Goal: Task Accomplishment & Management: Use online tool/utility

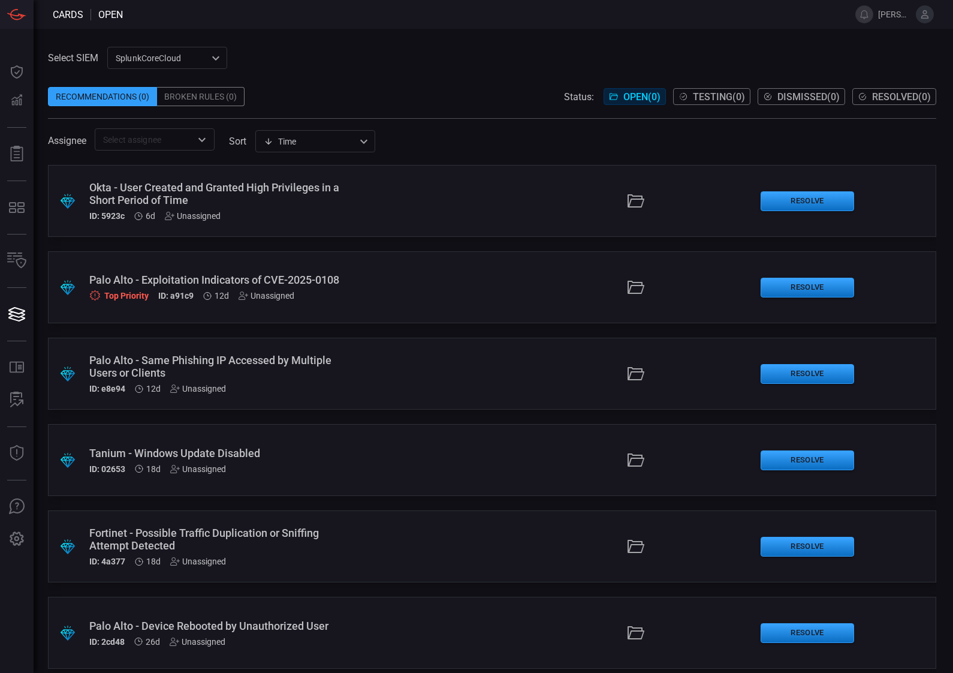
click at [246, 141] on label "sort" at bounding box center [237, 141] width 17 height 11
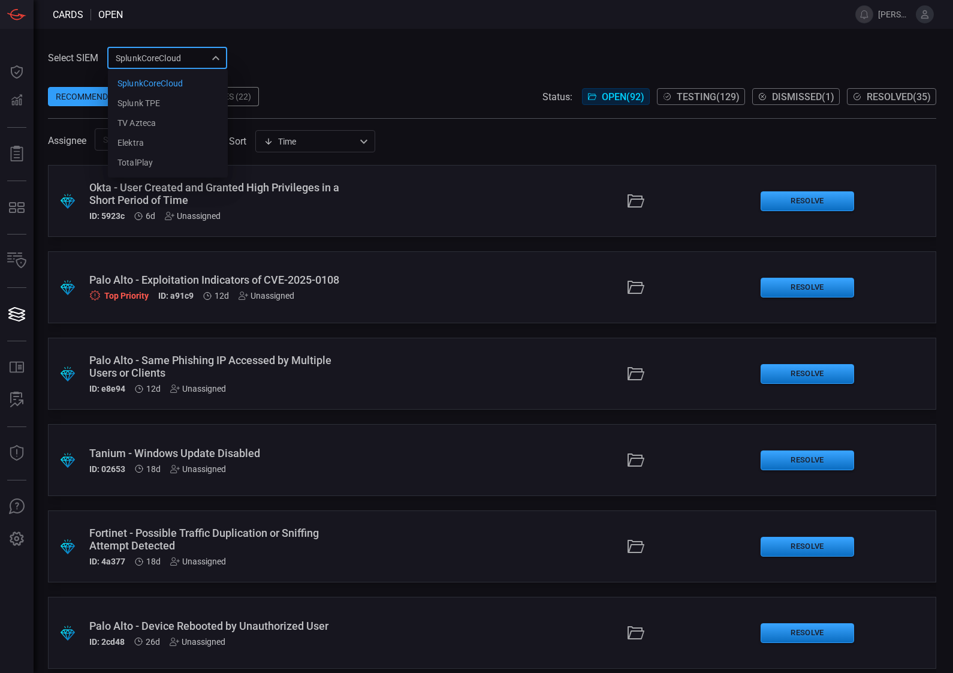
click at [174, 53] on div "SplunkCoreCloud f748d276-46a5-4bd3-b149-f2461a2fe2c5 SplunkCoreCloud Splunk TPE…" at bounding box center [167, 58] width 120 height 22
click at [165, 100] on li "Splunk TPE" at bounding box center [168, 104] width 120 height 20
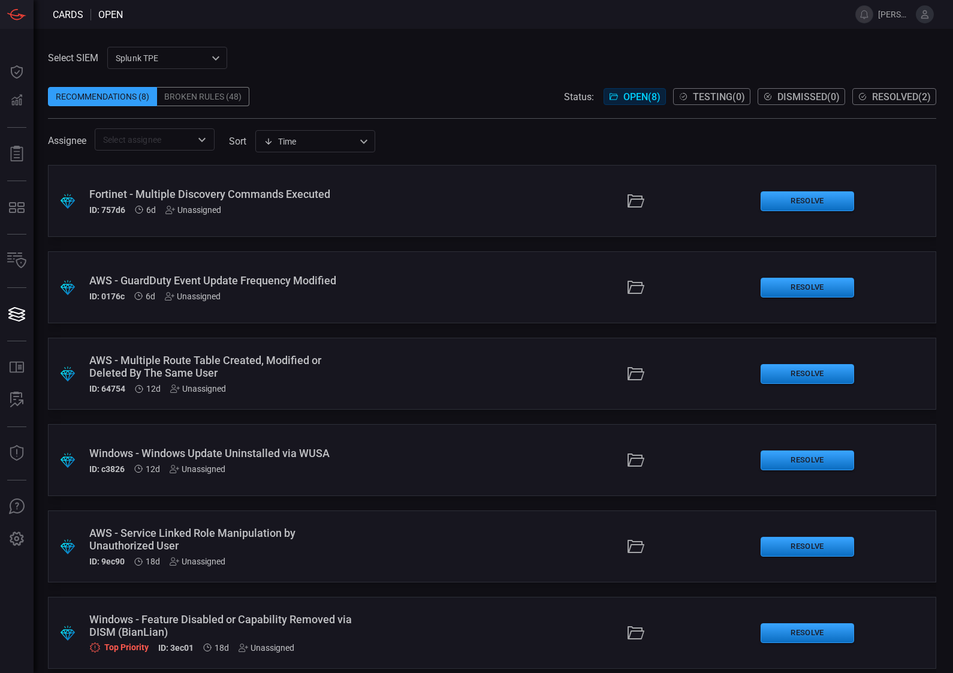
click at [210, 94] on div "Broken Rules (48)" at bounding box center [203, 96] width 92 height 19
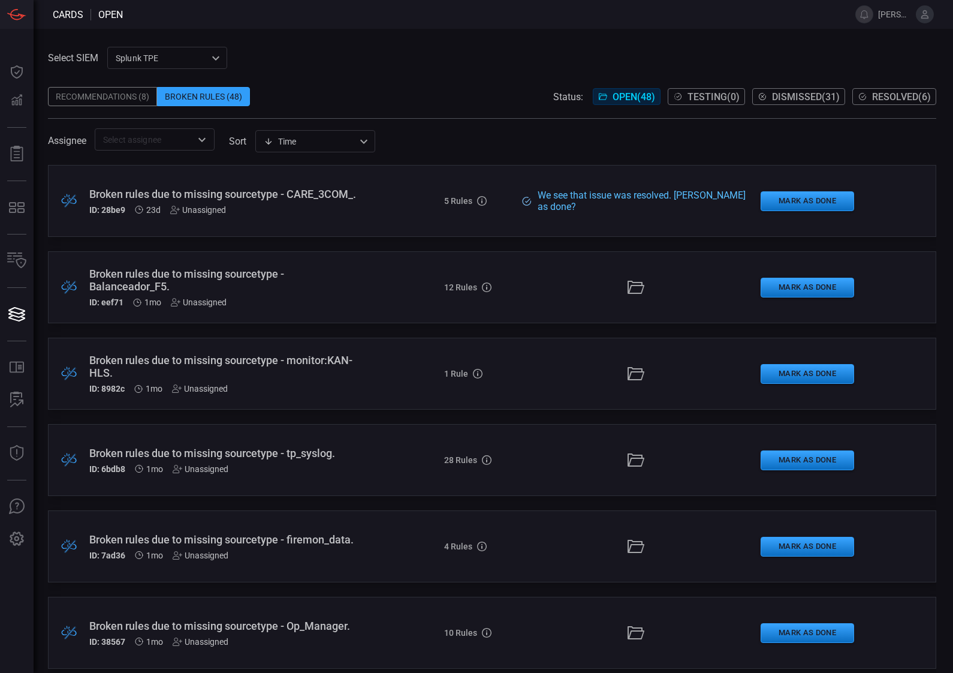
click at [240, 291] on div "Broken rules due to missing sourcetype - Balanceador_F5." at bounding box center [223, 279] width 269 height 25
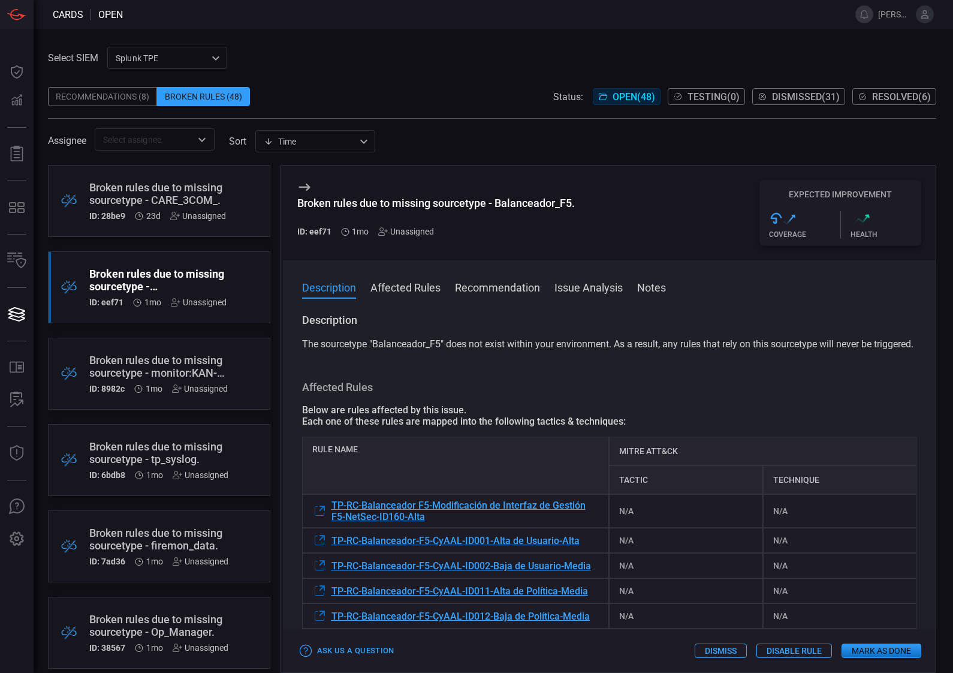
click at [649, 290] on button "Notes" at bounding box center [651, 286] width 29 height 14
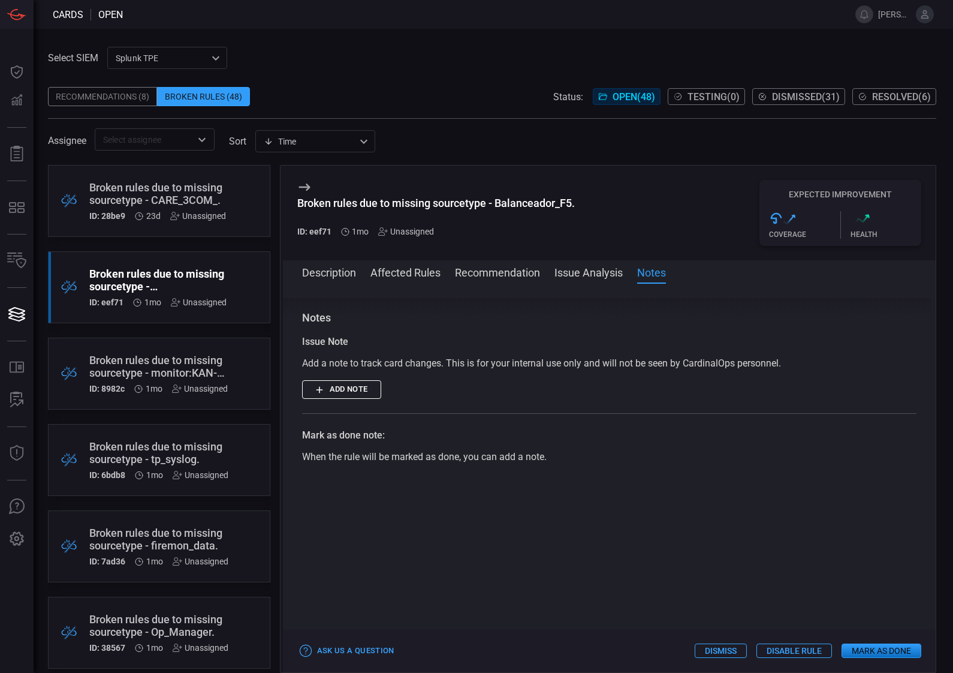
scroll to position [693, 0]
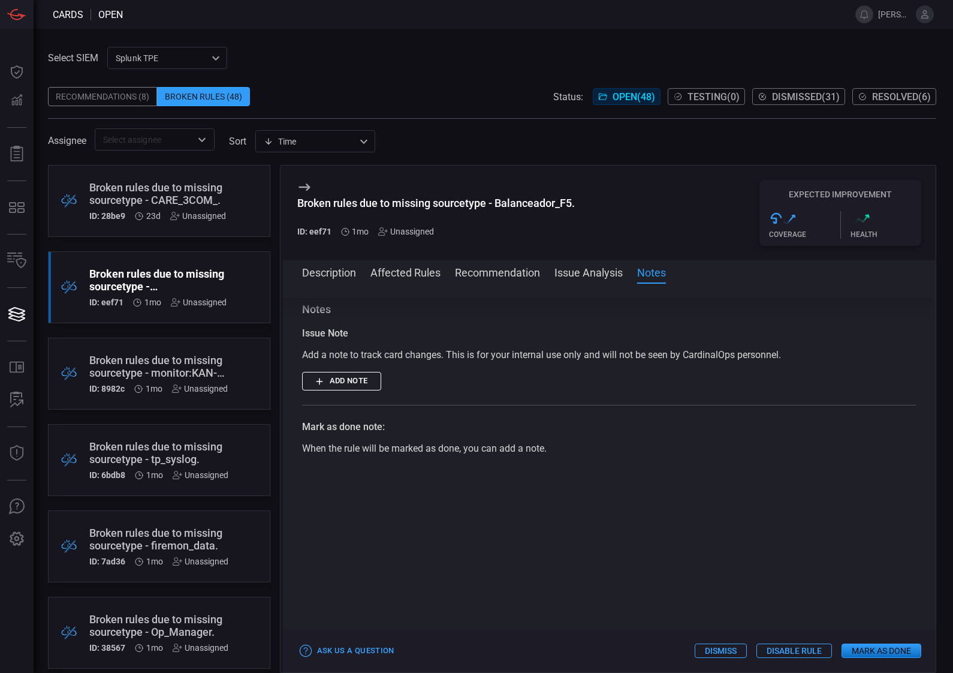
click at [396, 404] on div "Issue Note Add a note to track card changes. This is for your internal use only…" at bounding box center [609, 391] width 615 height 130
click at [361, 387] on button "Add note" at bounding box center [341, 381] width 79 height 19
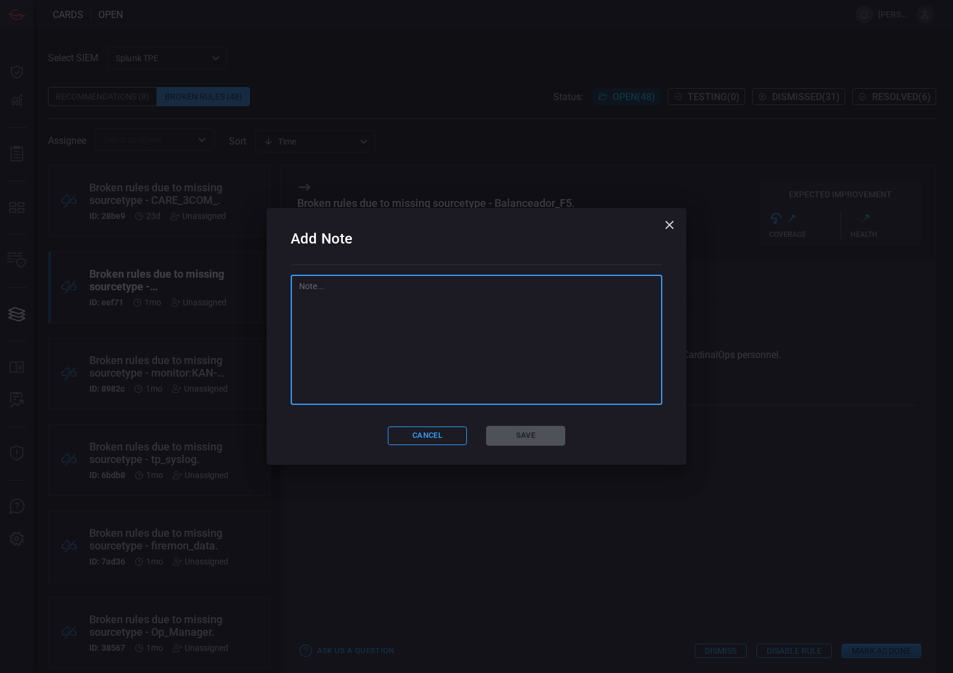
click at [402, 336] on textarea at bounding box center [476, 340] width 355 height 120
type textarea "Se eliminaron las alertas por temas de duplicidad."
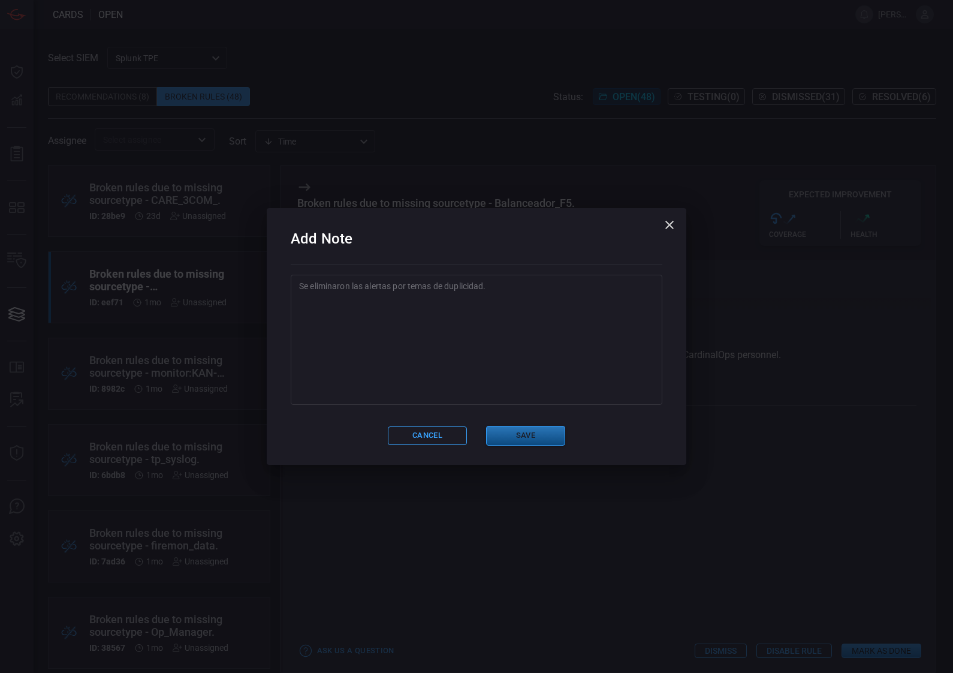
click at [532, 445] on button "Save" at bounding box center [525, 436] width 79 height 20
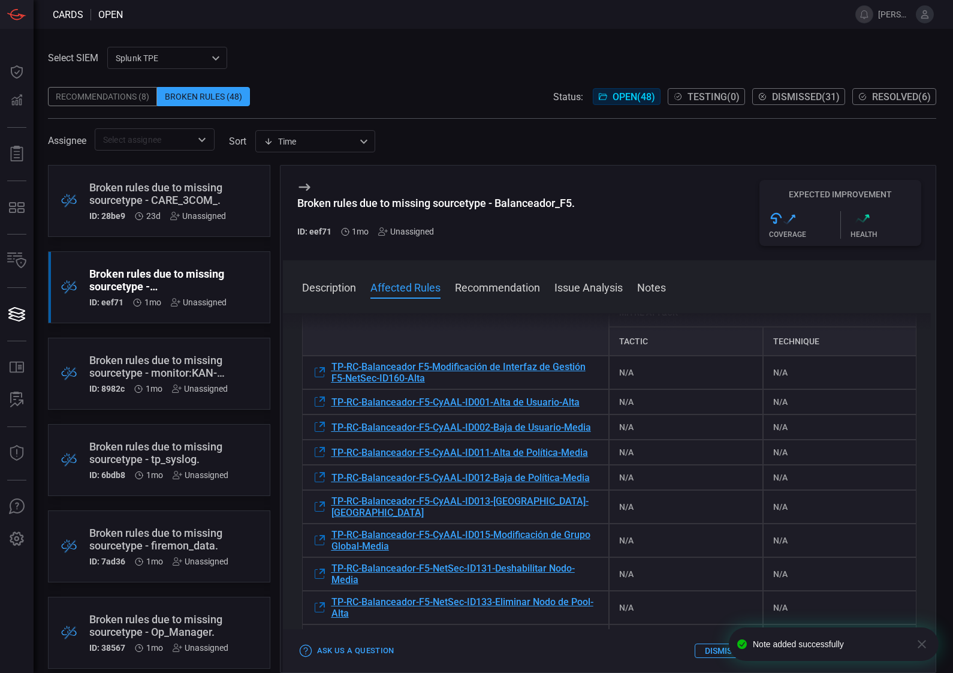
scroll to position [139, 0]
drag, startPoint x: 768, startPoint y: 296, endPoint x: 654, endPoint y: 291, distance: 113.4
click at [654, 291] on div "Description Affected Rules Recommendation Issue Analysis Notes Description The …" at bounding box center [610, 466] width 654 height 412
drag, startPoint x: 654, startPoint y: 291, endPoint x: 609, endPoint y: 293, distance: 45.0
click at [609, 293] on button "Issue Analysis" at bounding box center [589, 286] width 68 height 14
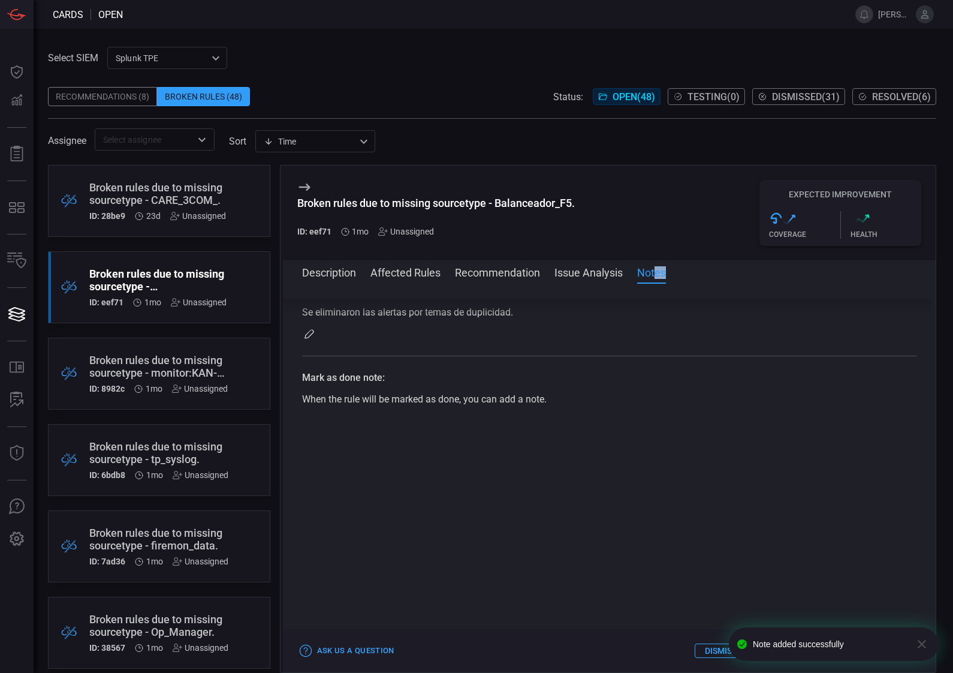
scroll to position [810, 0]
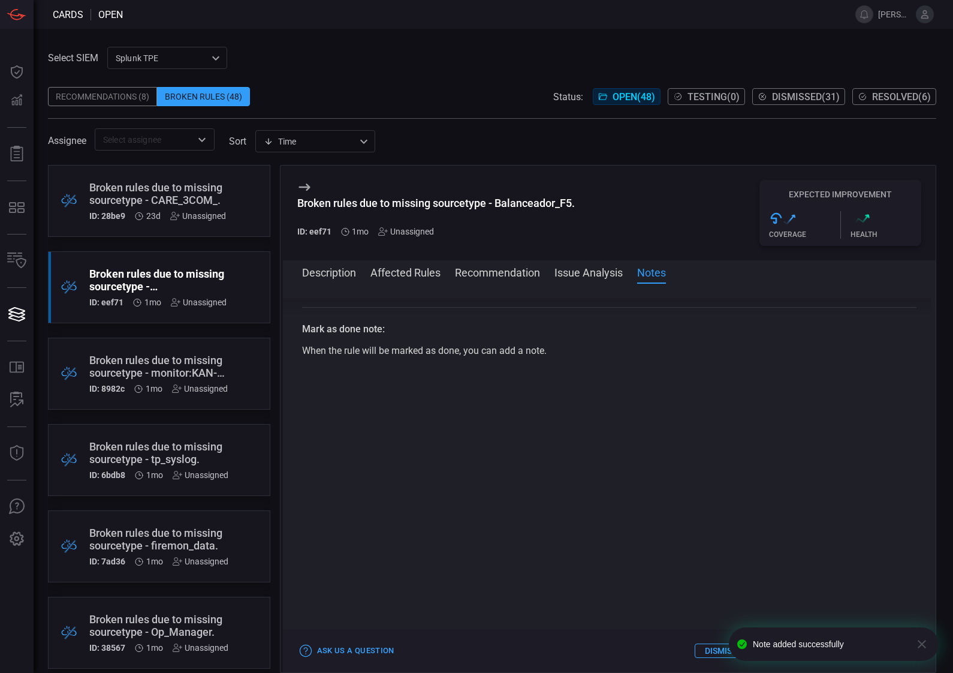
click at [808, 483] on div at bounding box center [609, 520] width 615 height 266
click at [920, 643] on icon "button" at bounding box center [922, 644] width 14 height 14
click at [896, 655] on button "Mark as Done" at bounding box center [882, 650] width 80 height 14
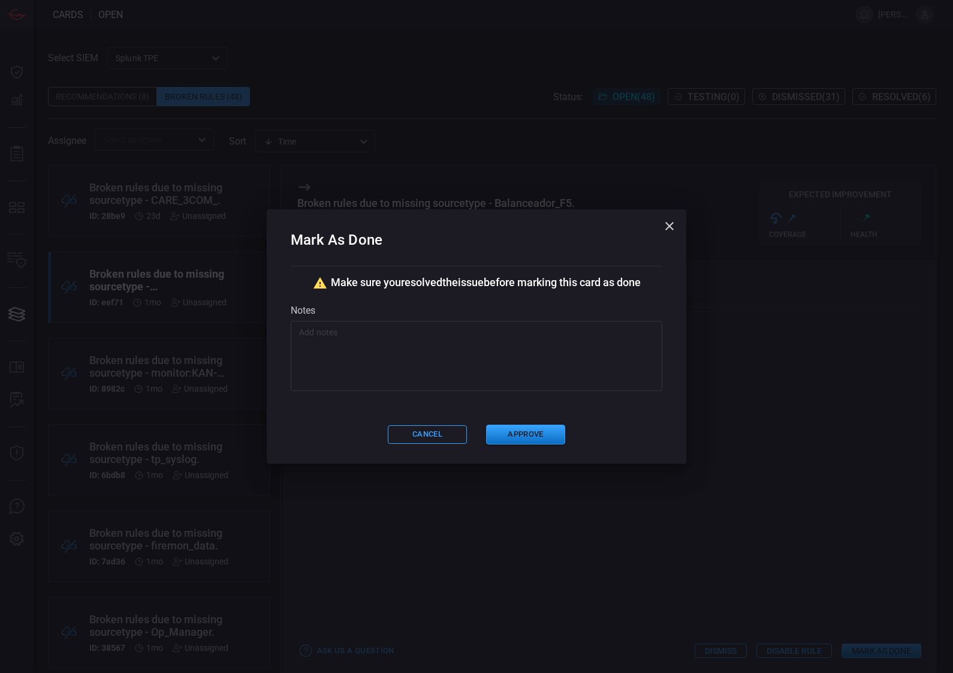
click at [425, 394] on div "Mark As Done Make sure you resolved the issue before marking this card as done …" at bounding box center [477, 336] width 420 height 254
click at [450, 363] on textarea at bounding box center [476, 356] width 355 height 60
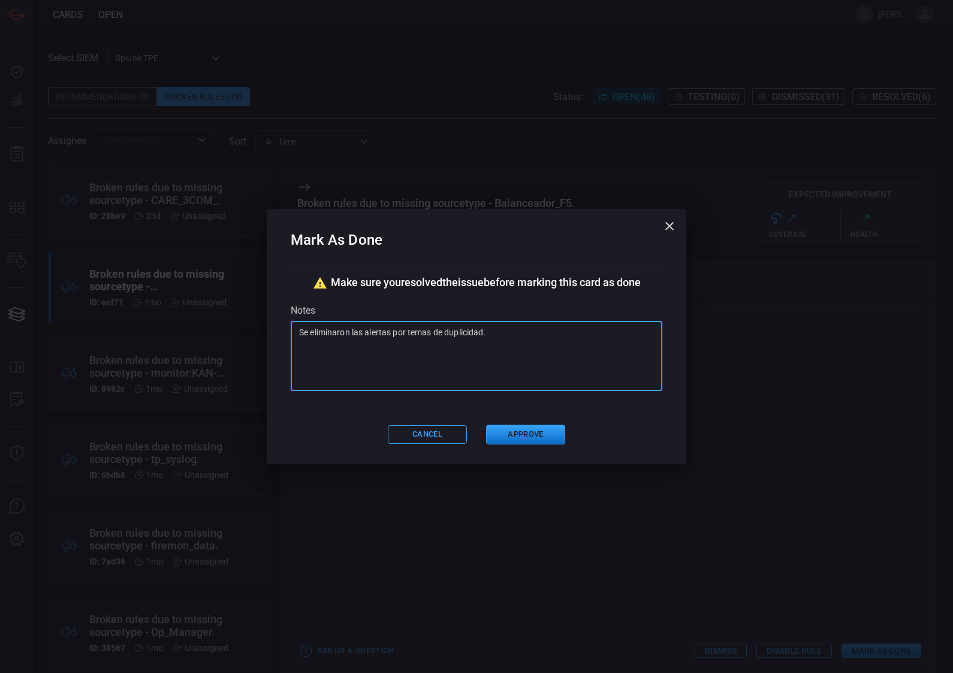
click at [308, 333] on textarea "Se eliminaron las alertas por temas de duplicidad." at bounding box center [476, 356] width 355 height 60
type textarea "Se mandaron a eliminar las alertas por temas de duplicidad."
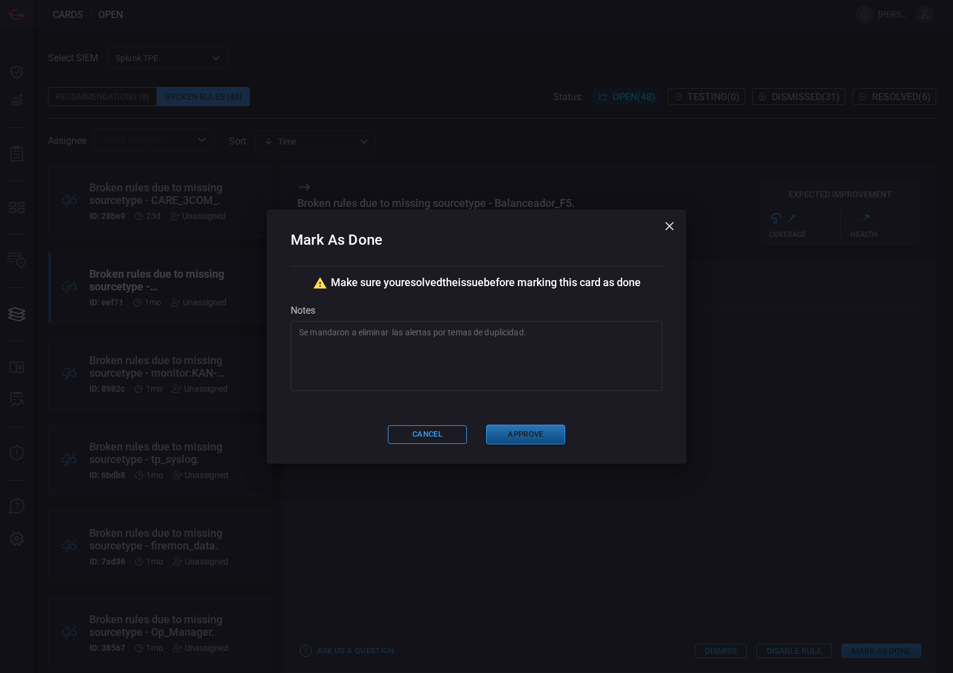
click at [525, 439] on button "Approve" at bounding box center [525, 435] width 79 height 20
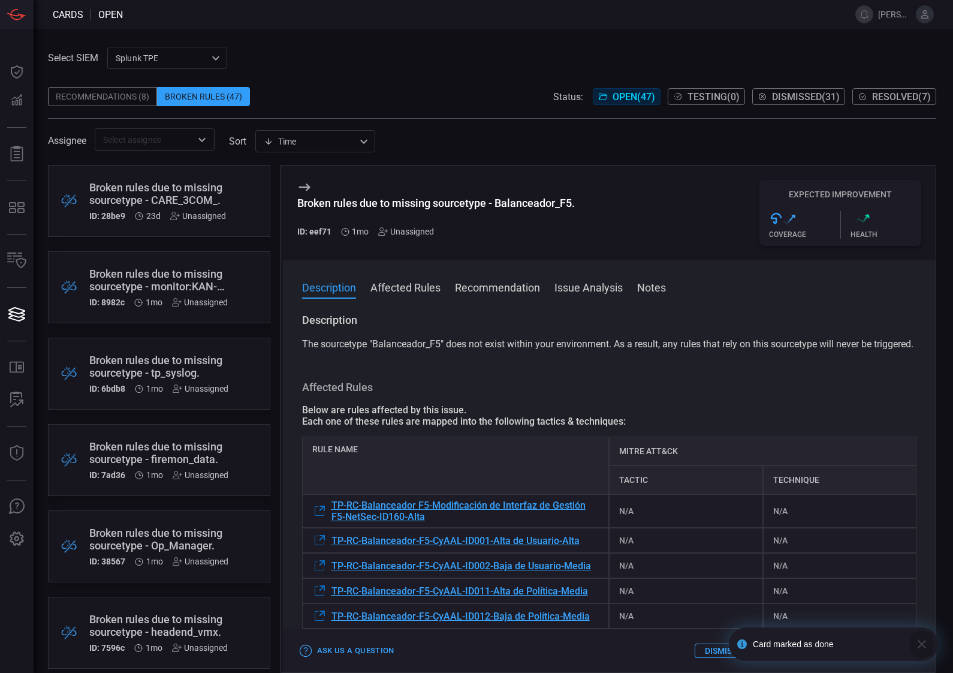
click at [925, 643] on icon "button" at bounding box center [922, 644] width 14 height 14
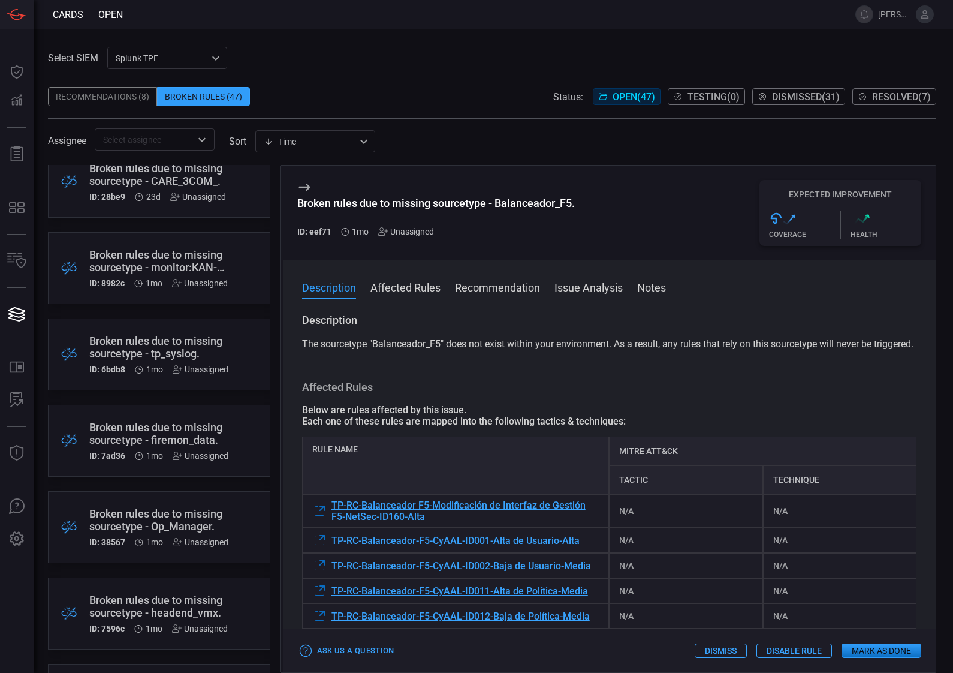
scroll to position [19, 0]
click at [166, 348] on div "Broken rules due to missing sourcetype - tp_syslog." at bounding box center [158, 347] width 139 height 25
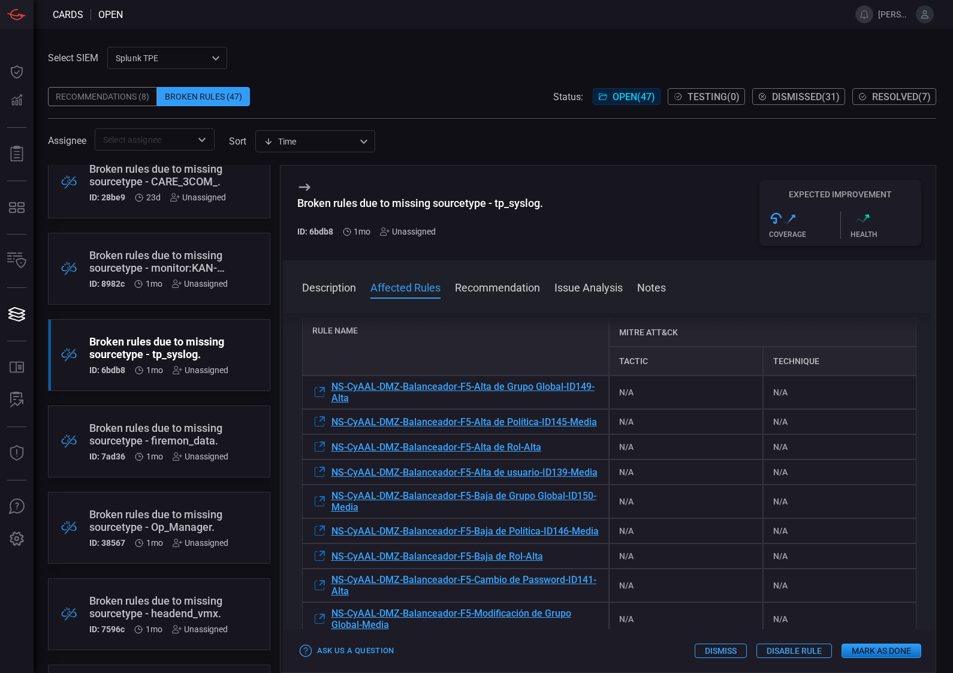
scroll to position [118, 0]
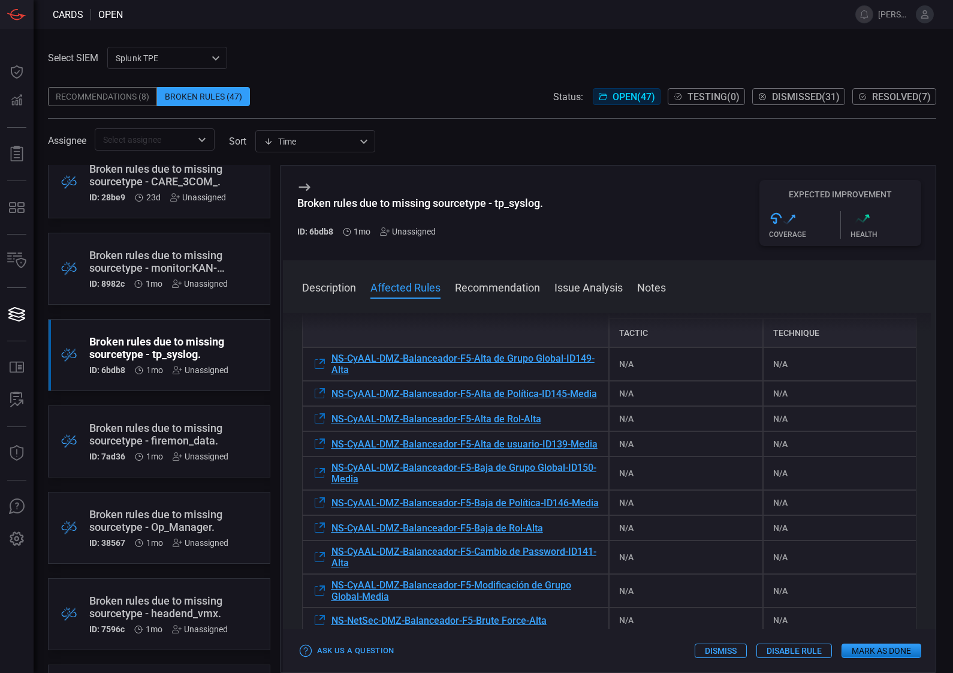
click at [654, 281] on button "Notes" at bounding box center [651, 286] width 29 height 14
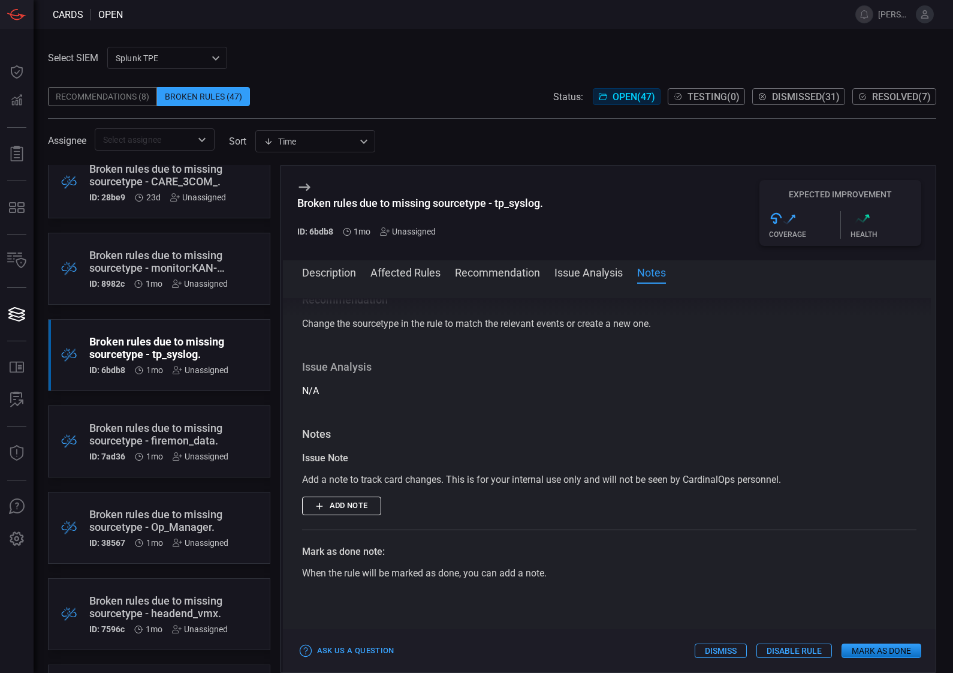
scroll to position [1206, 0]
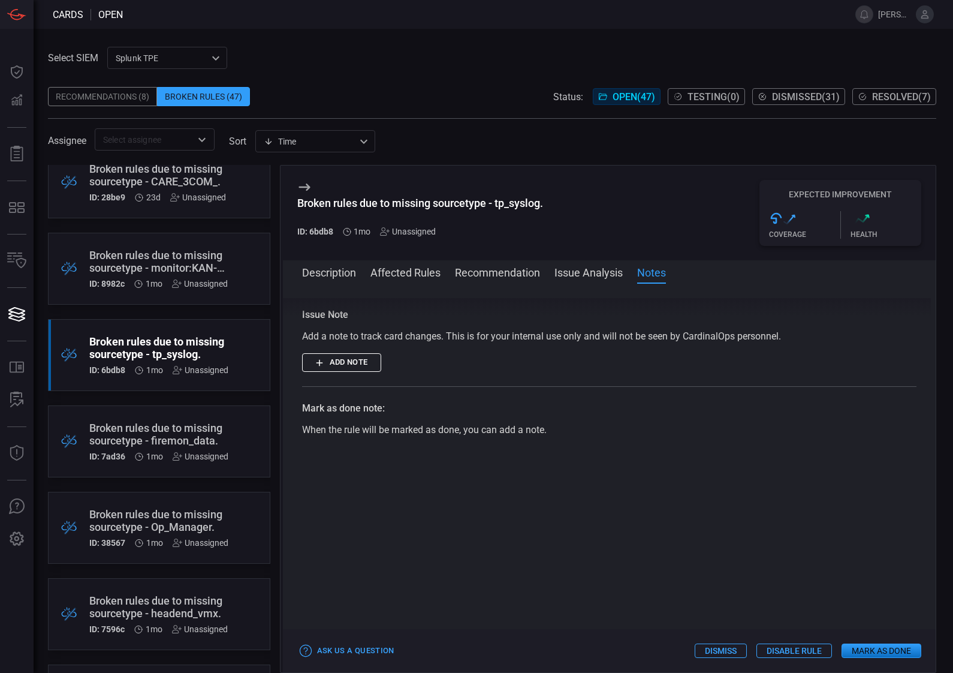
click at [883, 651] on button "Mark as Done" at bounding box center [882, 650] width 80 height 14
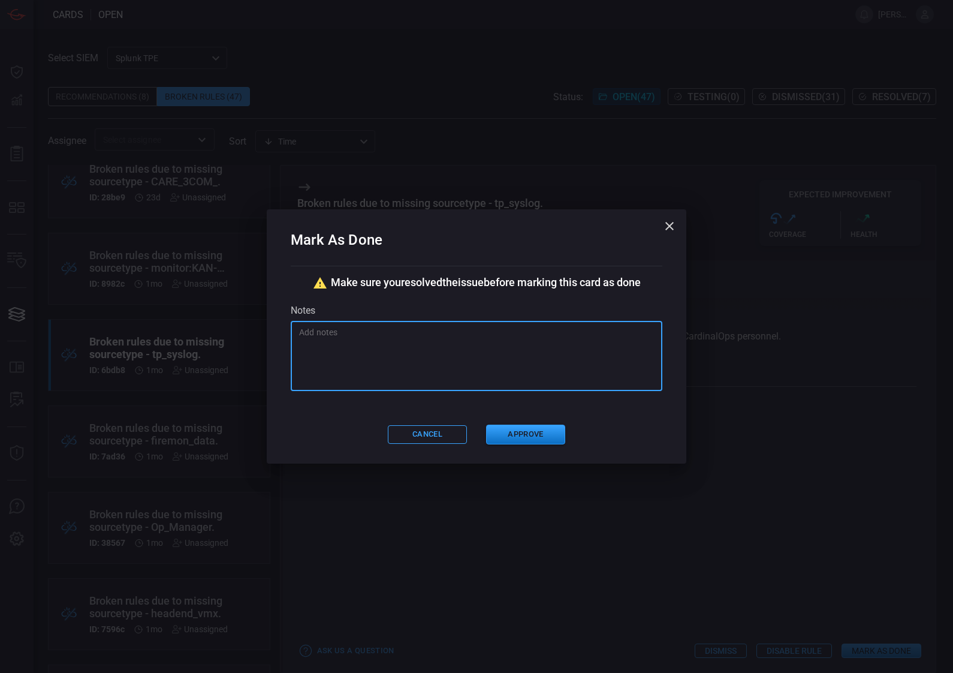
click at [526, 345] on textarea at bounding box center [476, 356] width 355 height 60
type textarea "Se eliminaron las alertas por duplicidad."
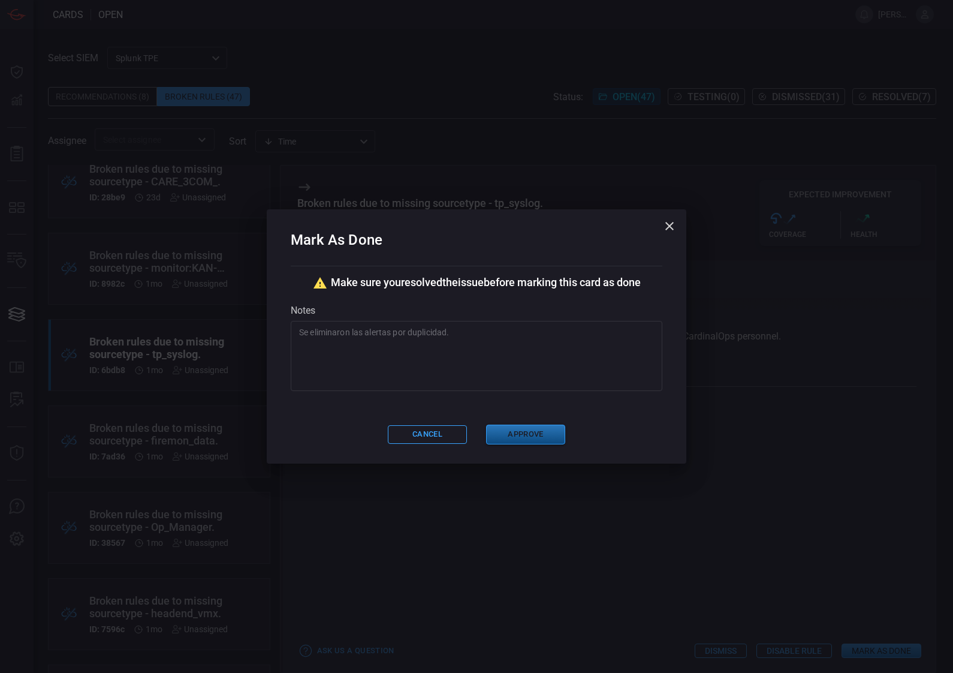
click at [538, 437] on button "Approve" at bounding box center [525, 435] width 79 height 20
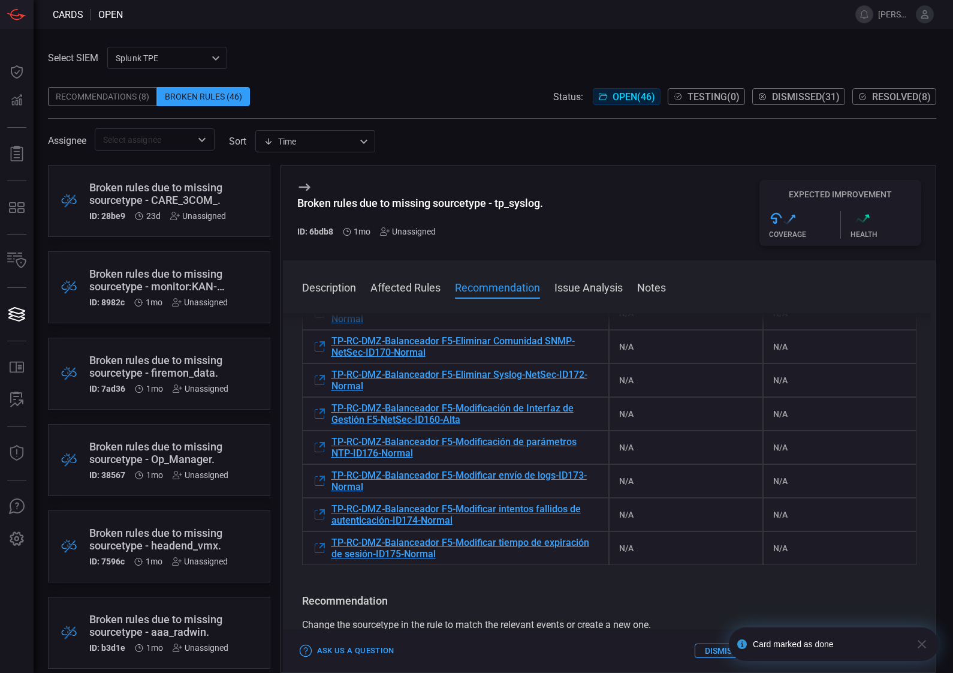
scroll to position [923, 0]
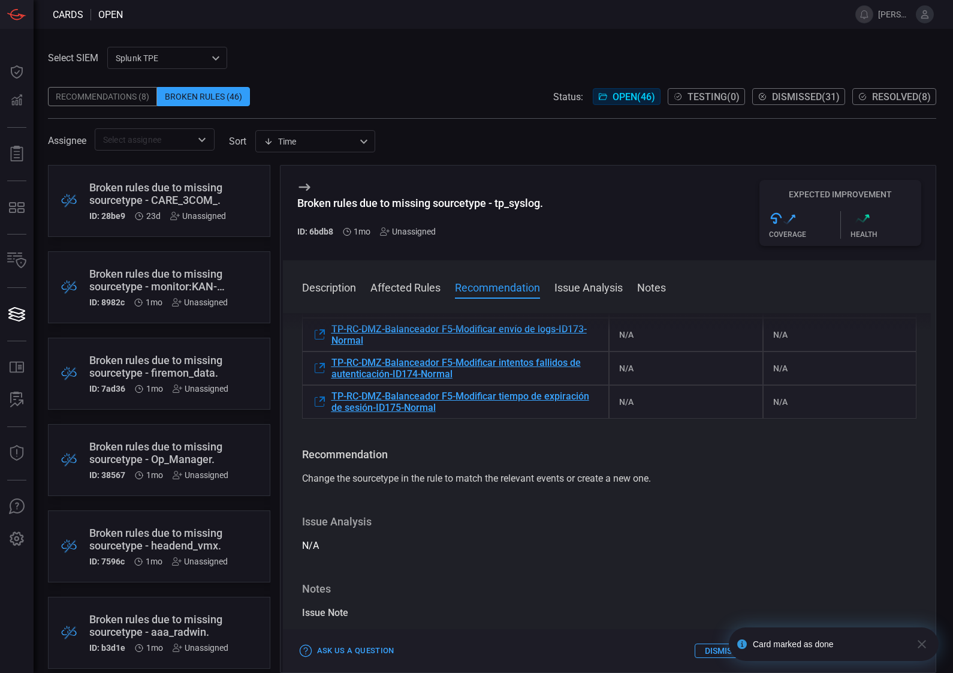
click at [886, 91] on span "Resolved ( 8 )" at bounding box center [901, 96] width 59 height 11
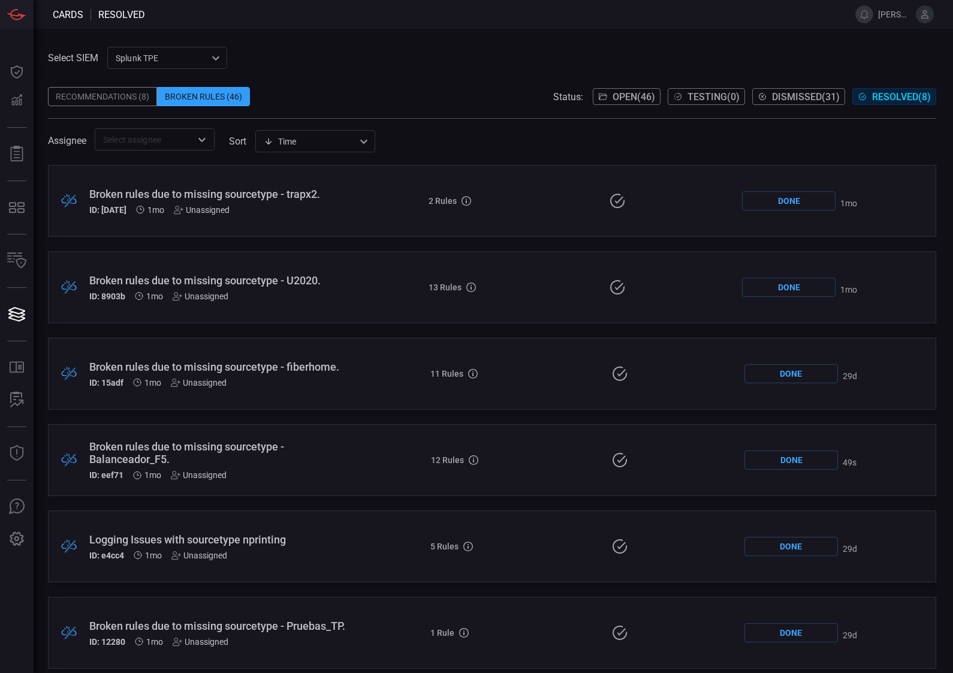
scroll to position [183, 0]
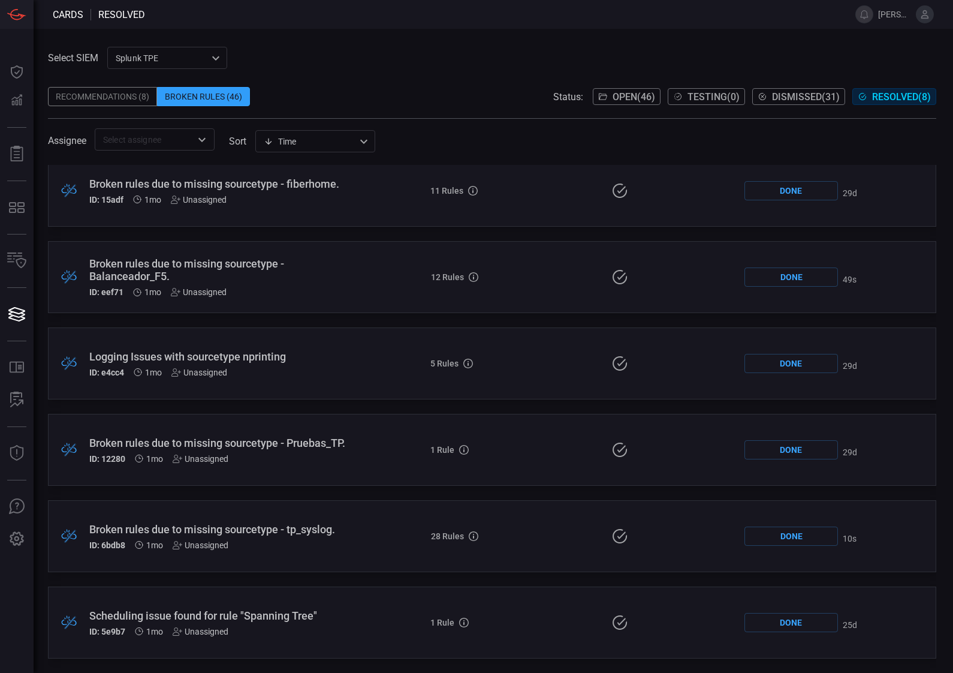
click at [230, 263] on div "Broken rules due to missing sourcetype - Balanceador_F5." at bounding box center [218, 269] width 258 height 25
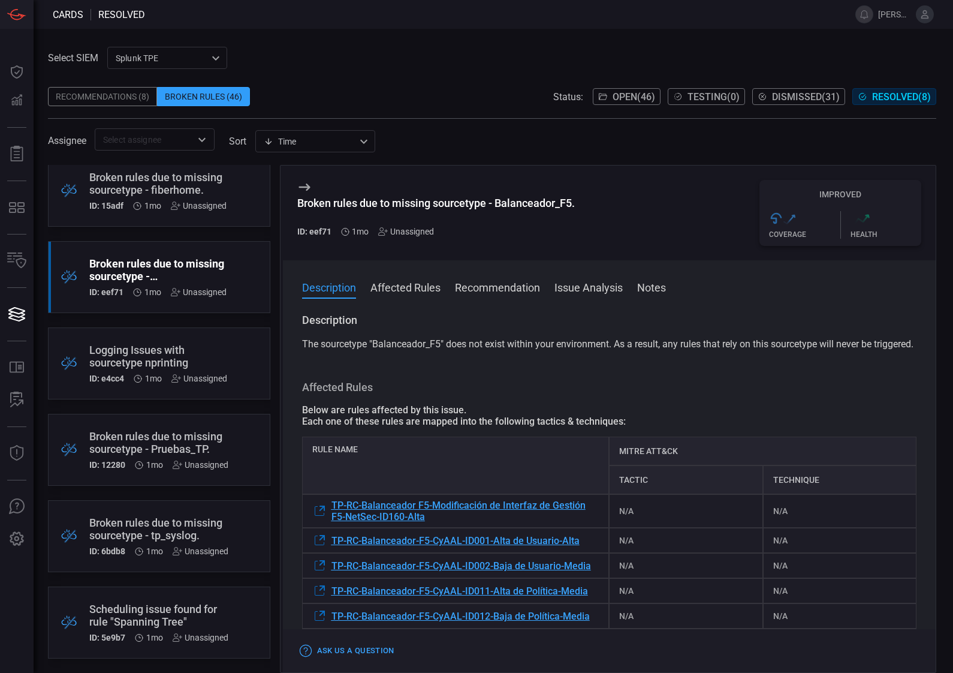
click at [217, 105] on div "Broken Rules (46)" at bounding box center [203, 96] width 93 height 19
click at [212, 97] on div "Broken Rules (46)" at bounding box center [203, 96] width 93 height 19
click at [613, 103] on button "Open ( 46 )" at bounding box center [627, 96] width 68 height 17
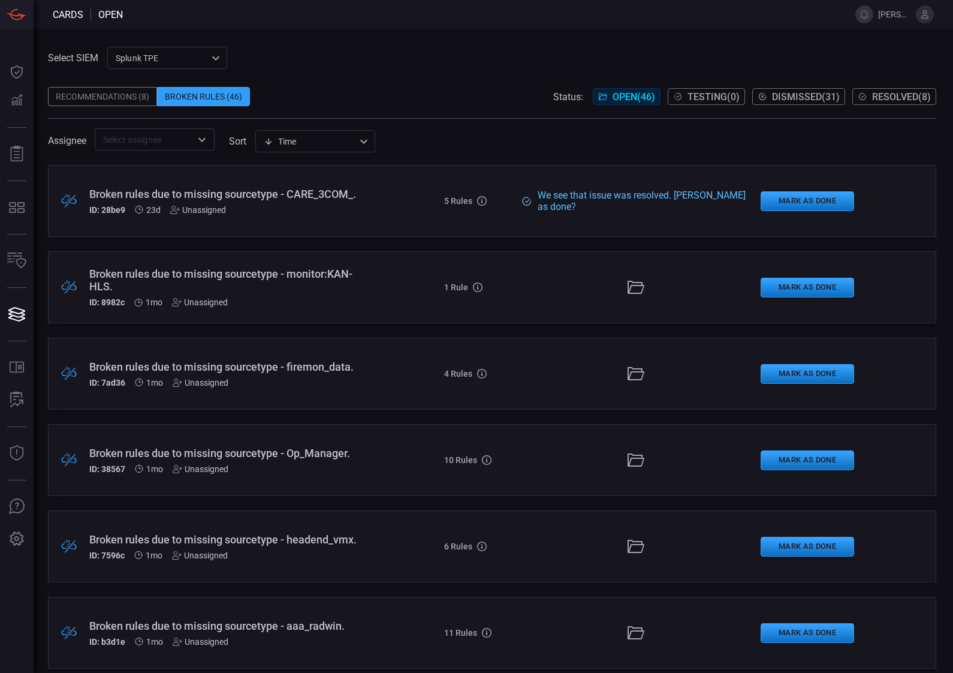
click at [154, 198] on div "Broken rules due to missing sourcetype - CARE_3COM_." at bounding box center [223, 194] width 269 height 13
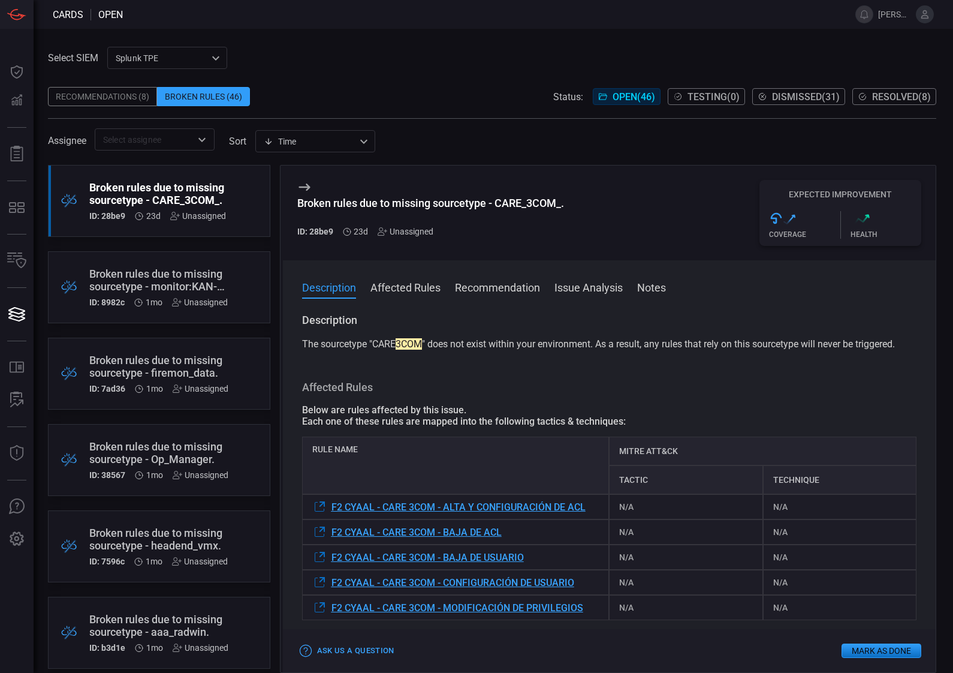
click at [481, 369] on div "Description The sourcetype "CARE 3COM " does not exist within your environment.…" at bounding box center [610, 490] width 654 height 355
click at [887, 97] on span "Resolved ( 8 )" at bounding box center [901, 96] width 59 height 11
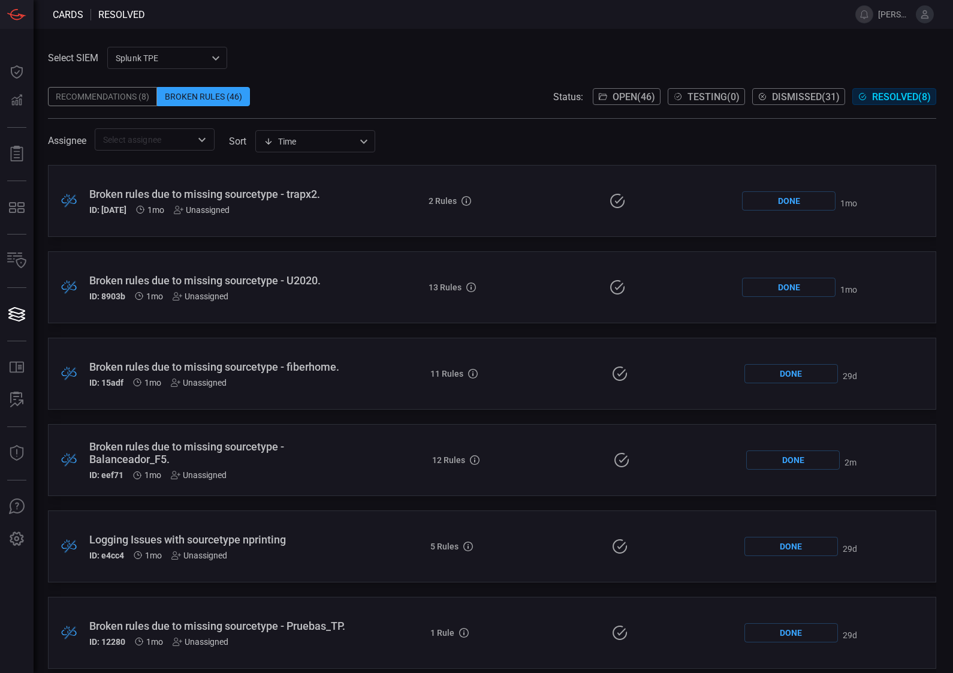
click at [125, 97] on div "Recommendations (8)" at bounding box center [102, 96] width 109 height 19
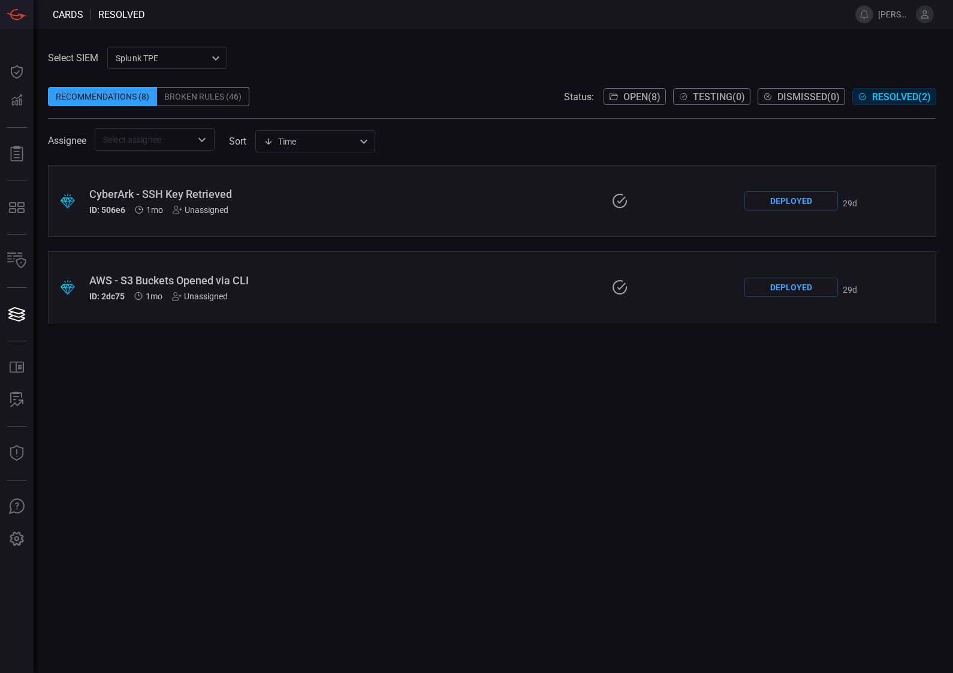
click at [925, 18] on icon at bounding box center [926, 14] width 8 height 8
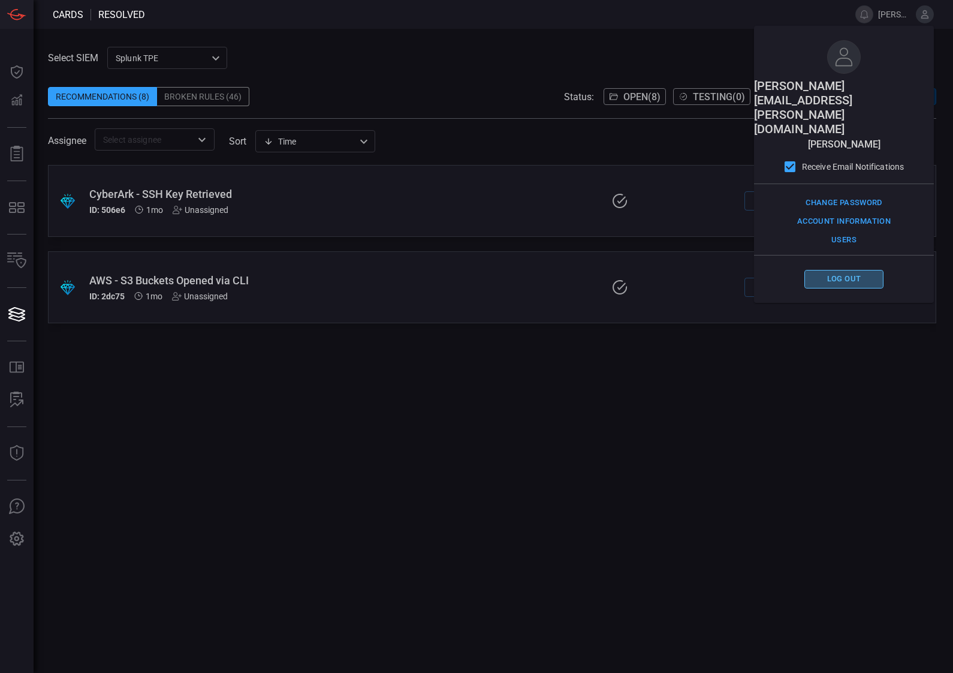
click at [850, 270] on button "Log out" at bounding box center [844, 279] width 79 height 19
